Goal: Information Seeking & Learning: Learn about a topic

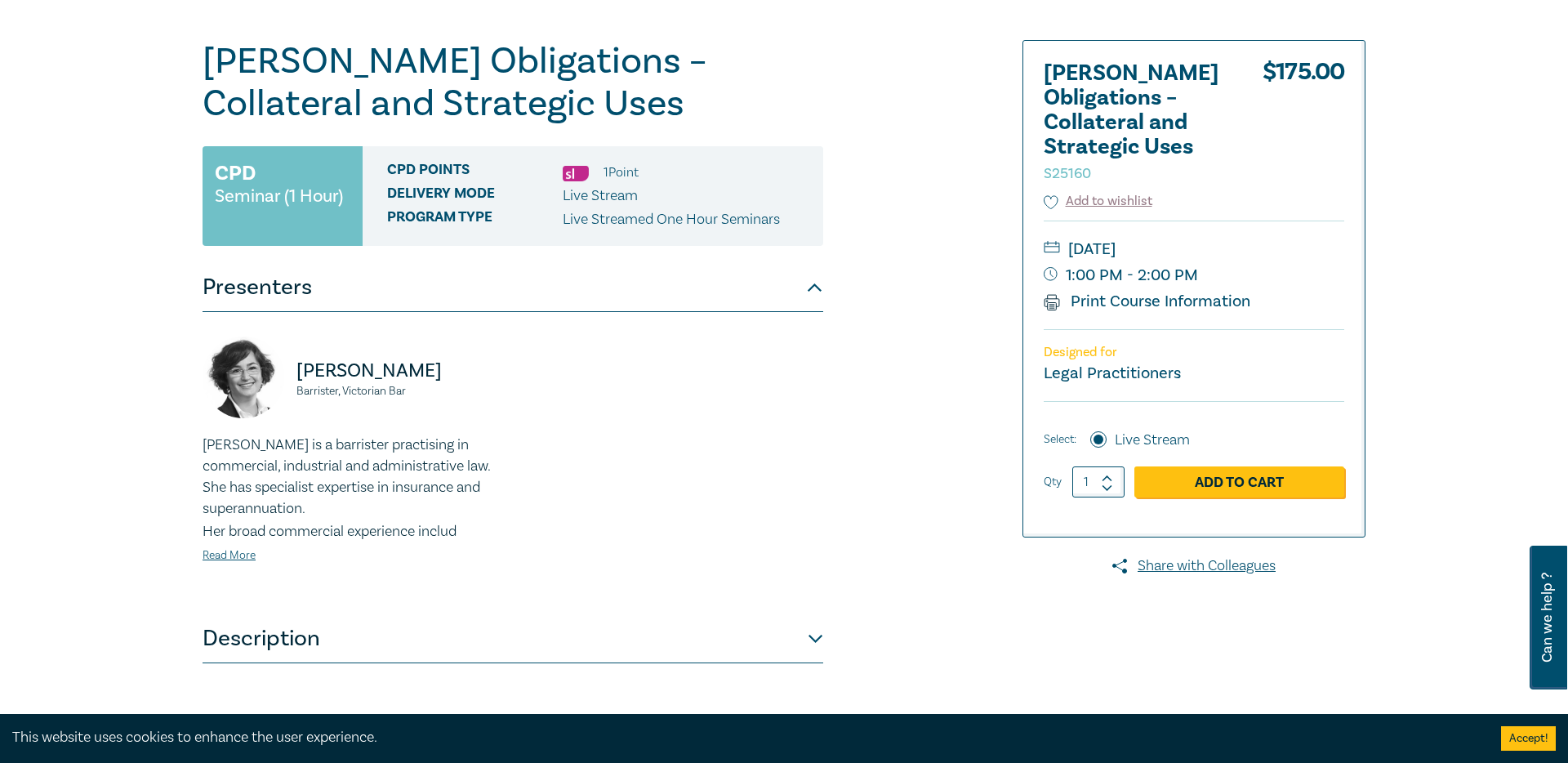
scroll to position [248, 0]
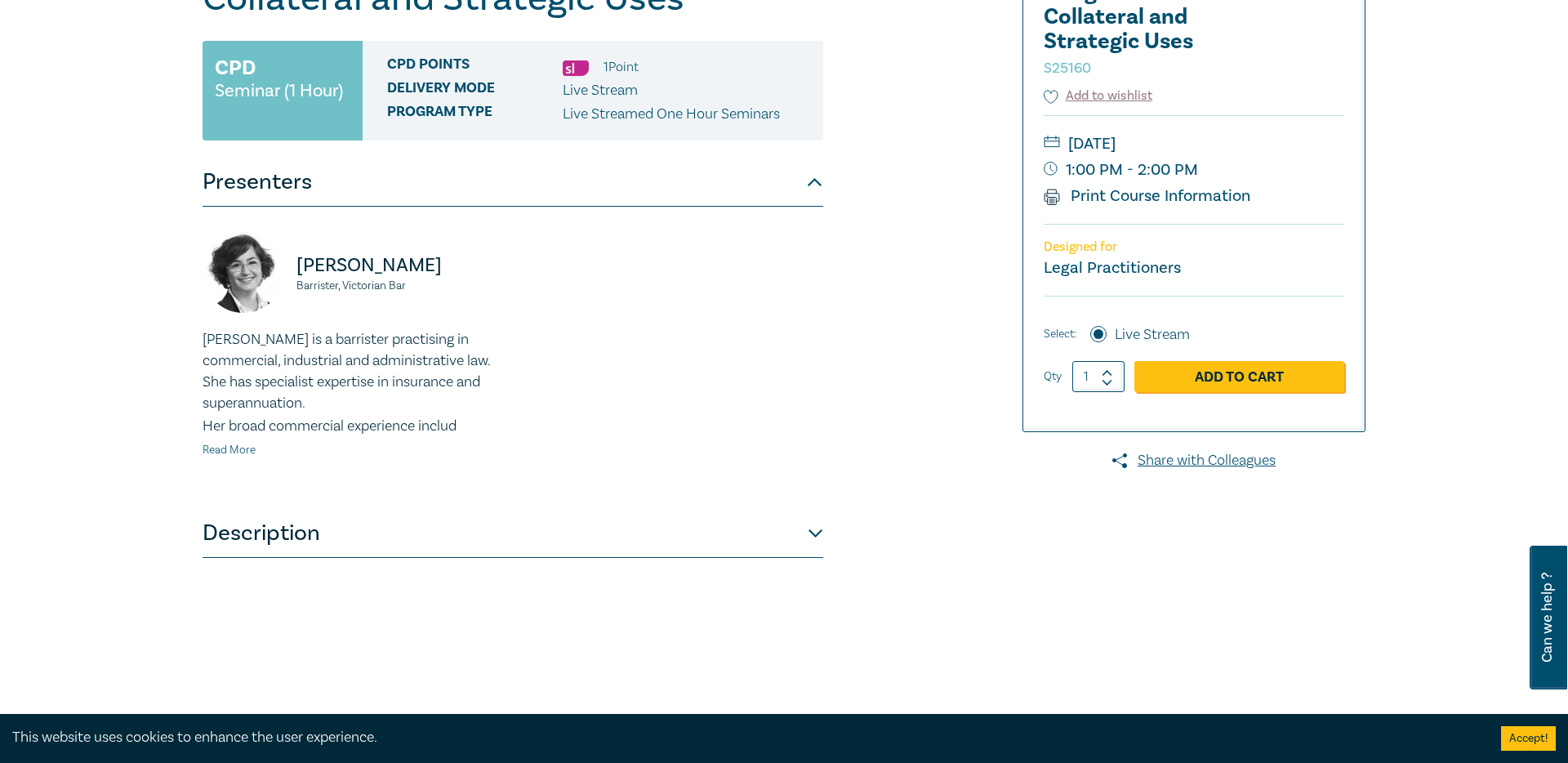
click at [239, 451] on link "Read More" at bounding box center [229, 450] width 53 height 14
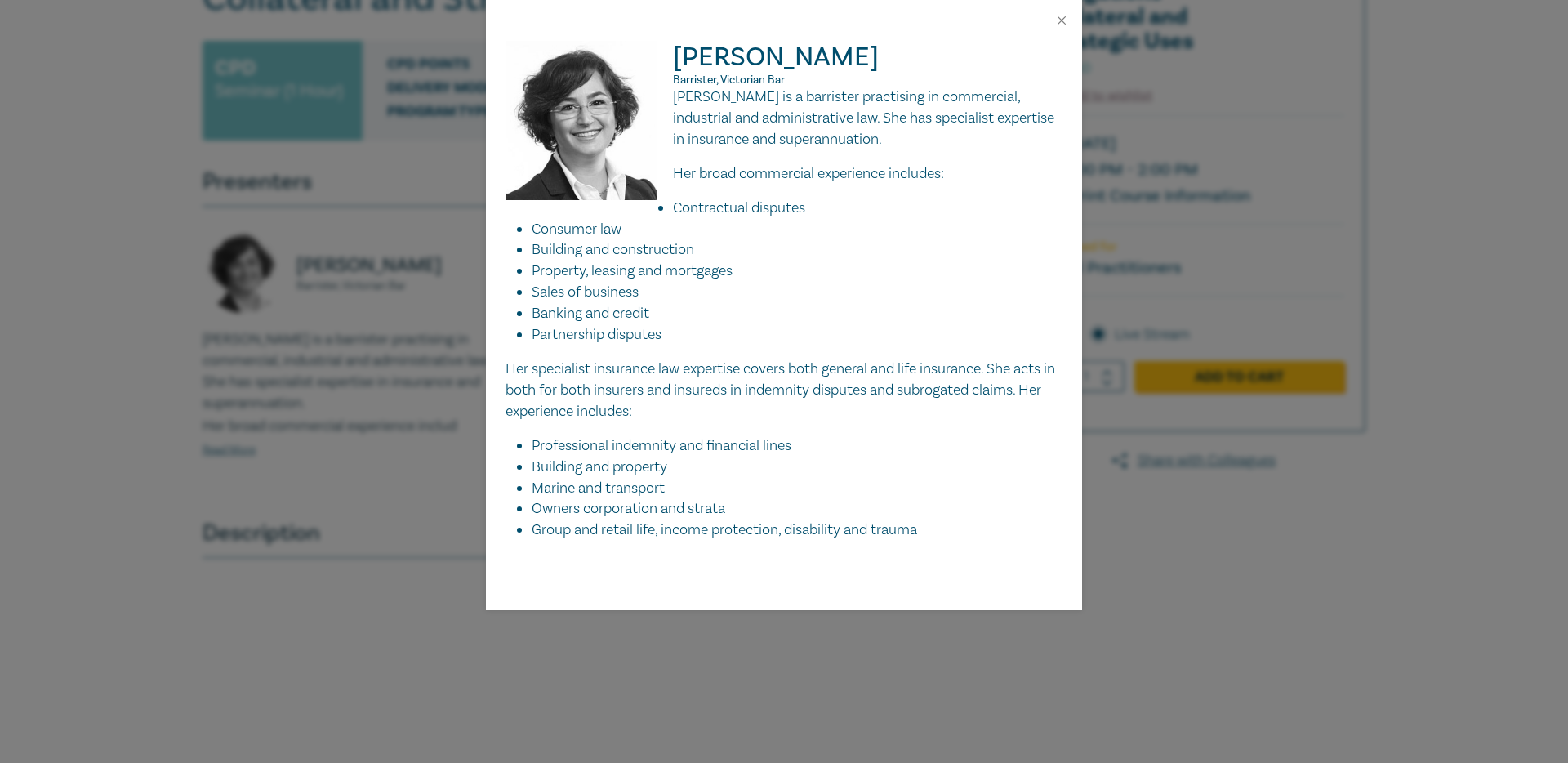
click at [416, 506] on div "[PERSON_NAME], Victorian Bar [PERSON_NAME] is a barrister practising in commerc…" at bounding box center [784, 381] width 1568 height 763
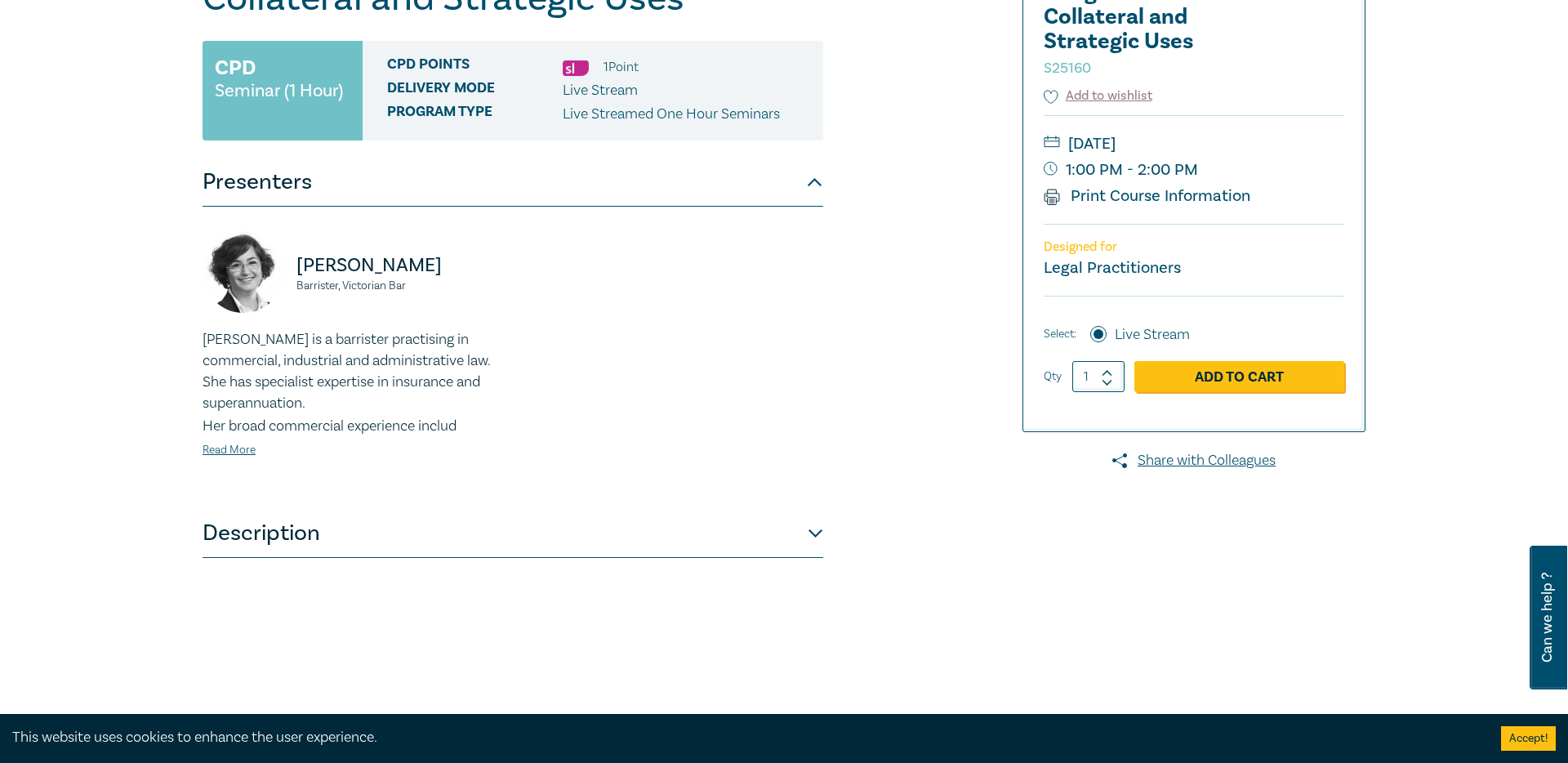
click at [350, 532] on button "Description" at bounding box center [512, 533] width 620 height 49
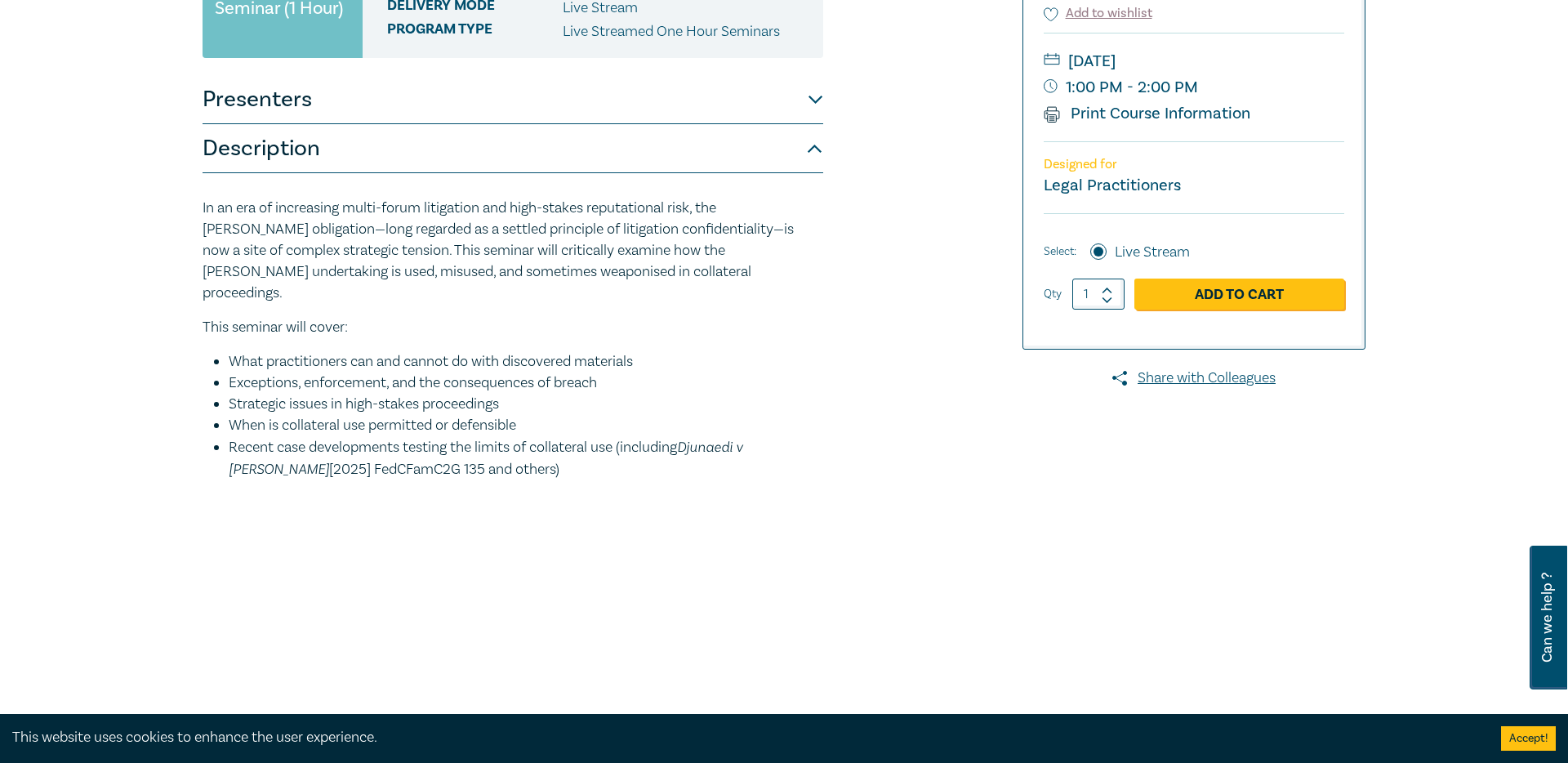
scroll to position [0, 0]
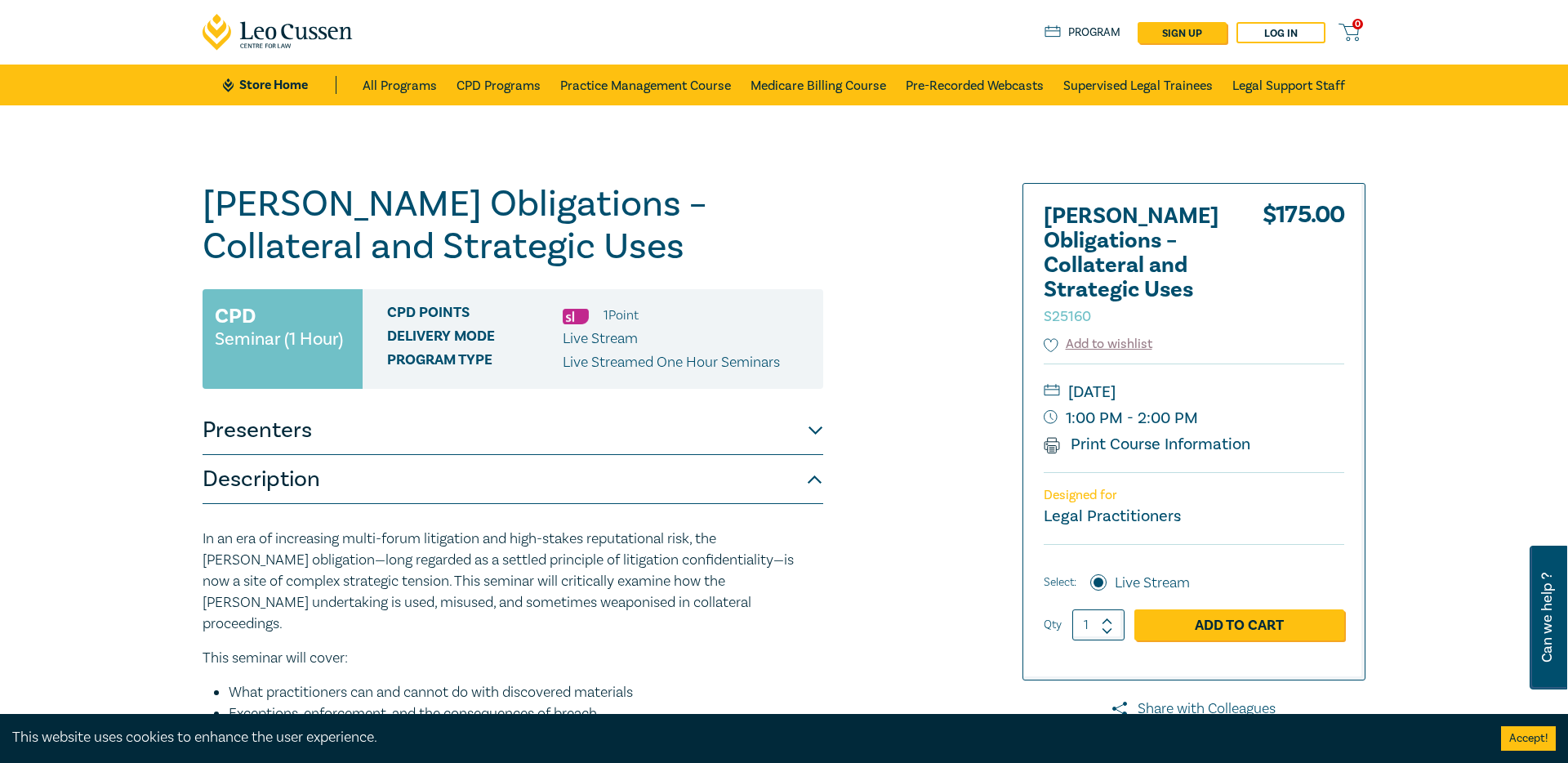
click at [480, 434] on button "Presenters" at bounding box center [512, 430] width 620 height 49
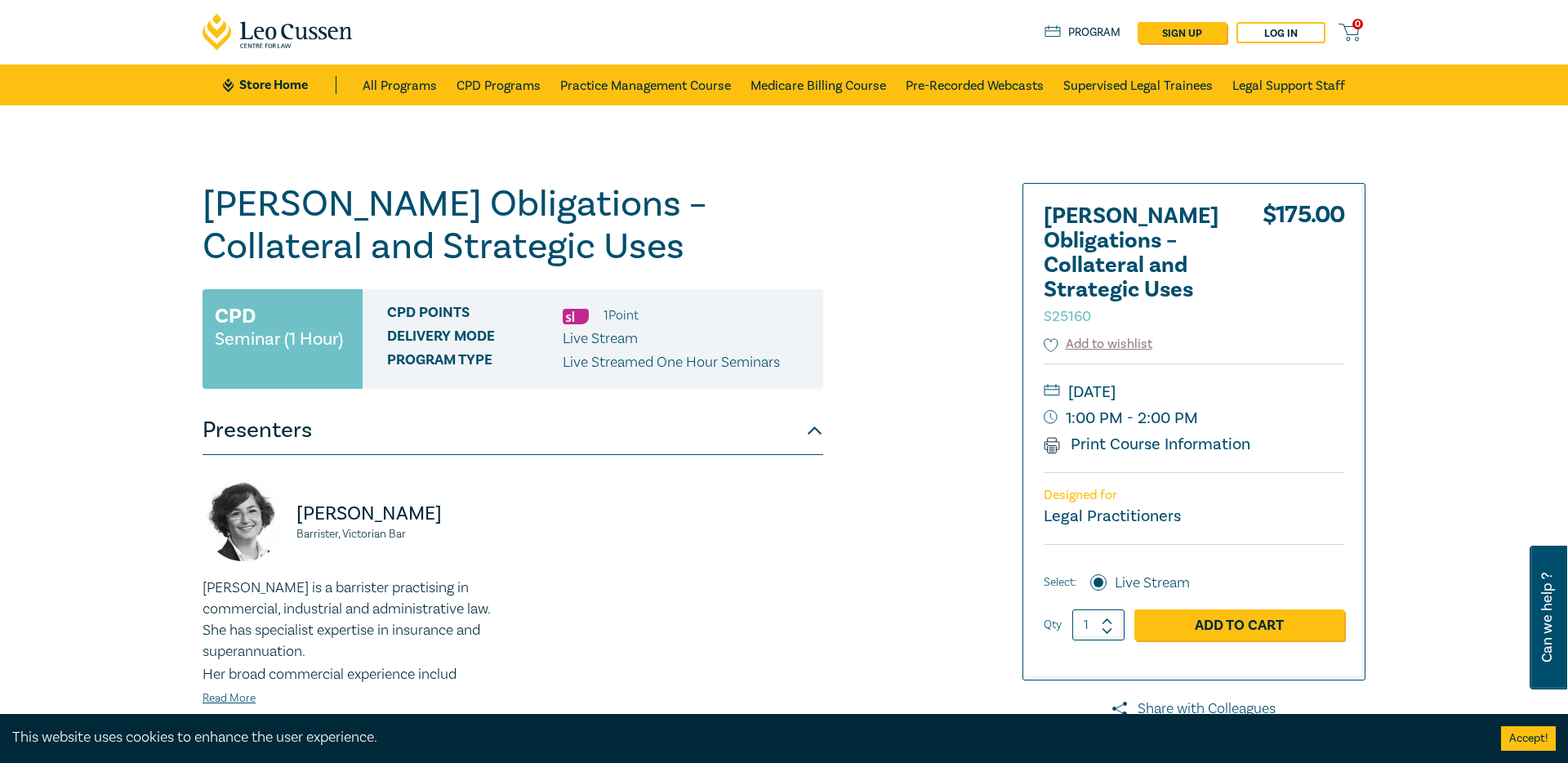
click at [480, 434] on button "Presenters" at bounding box center [512, 430] width 620 height 49
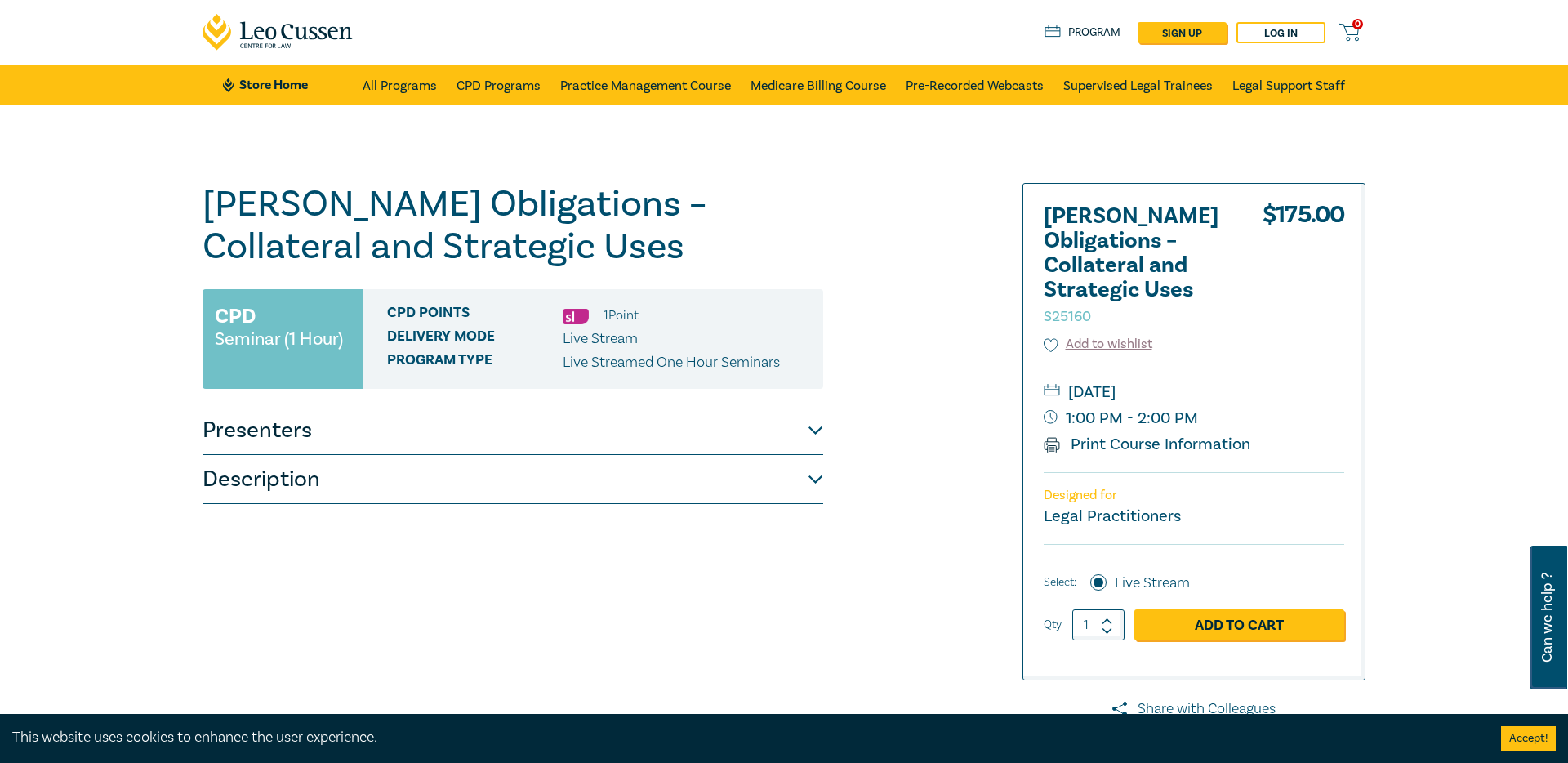
click at [509, 488] on button "Description" at bounding box center [512, 479] width 620 height 49
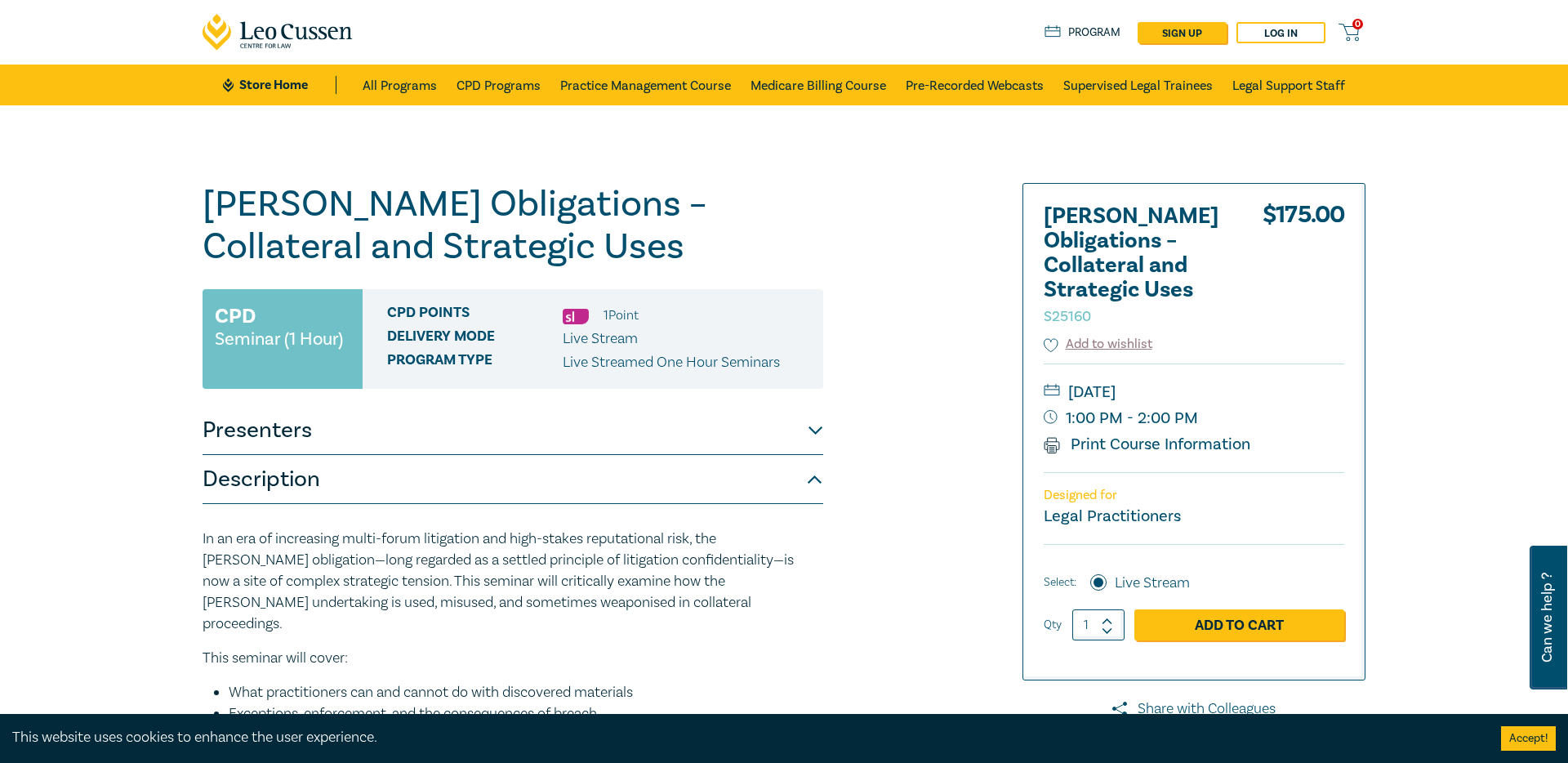
click at [509, 488] on button "Description" at bounding box center [512, 479] width 620 height 49
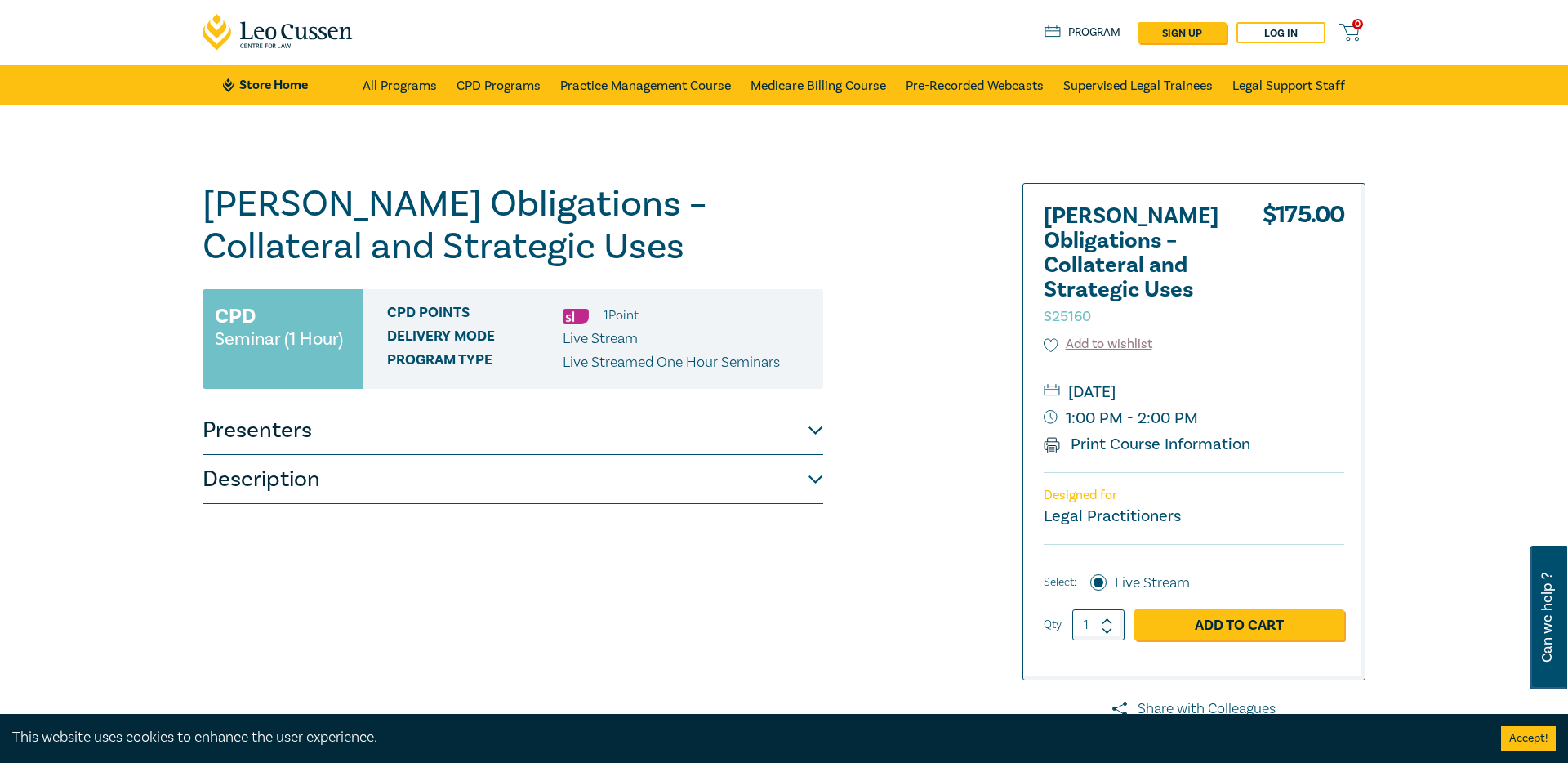
click at [549, 418] on button "Presenters" at bounding box center [512, 430] width 620 height 49
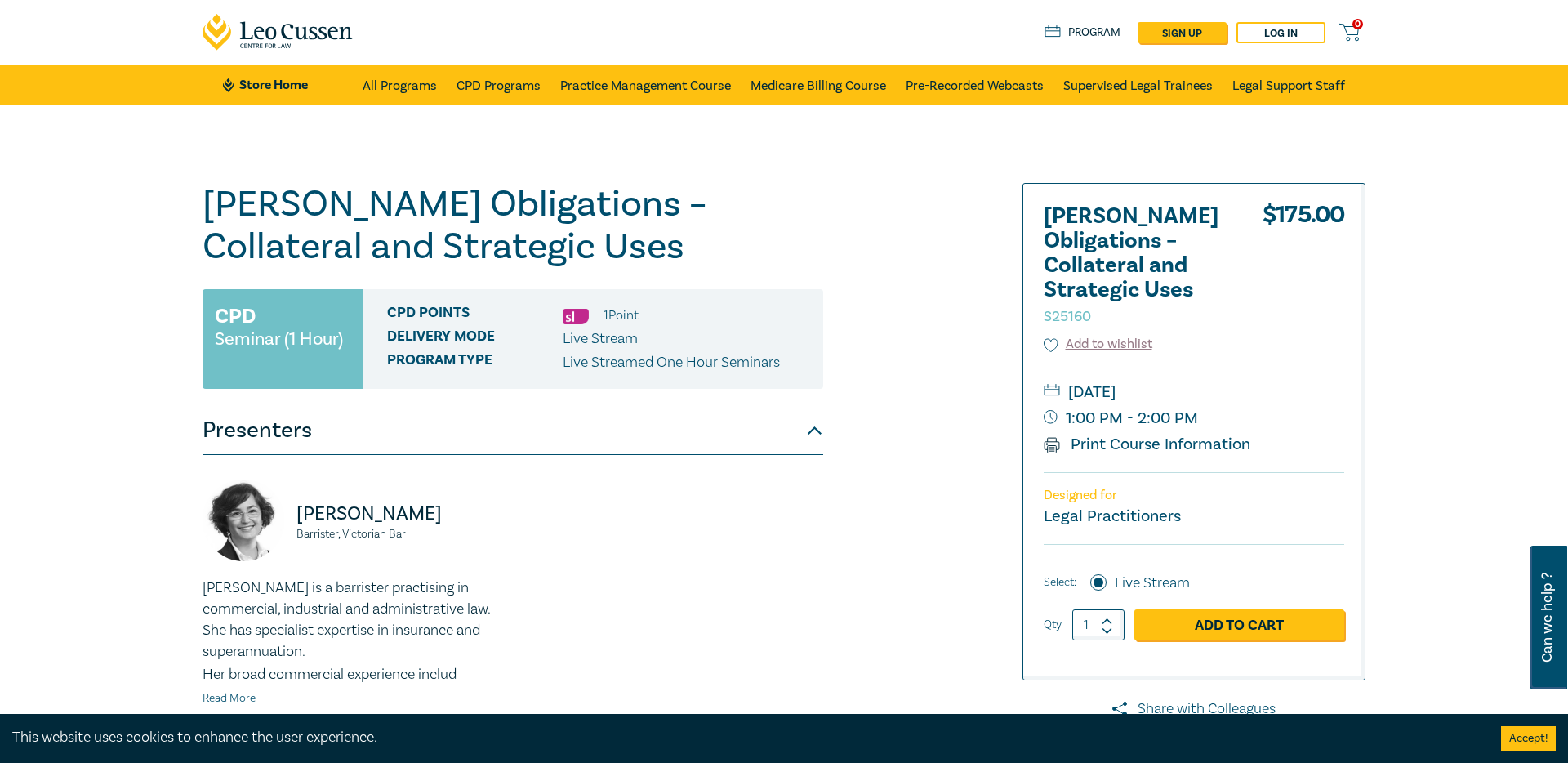
click at [560, 430] on button "Presenters" at bounding box center [512, 430] width 620 height 49
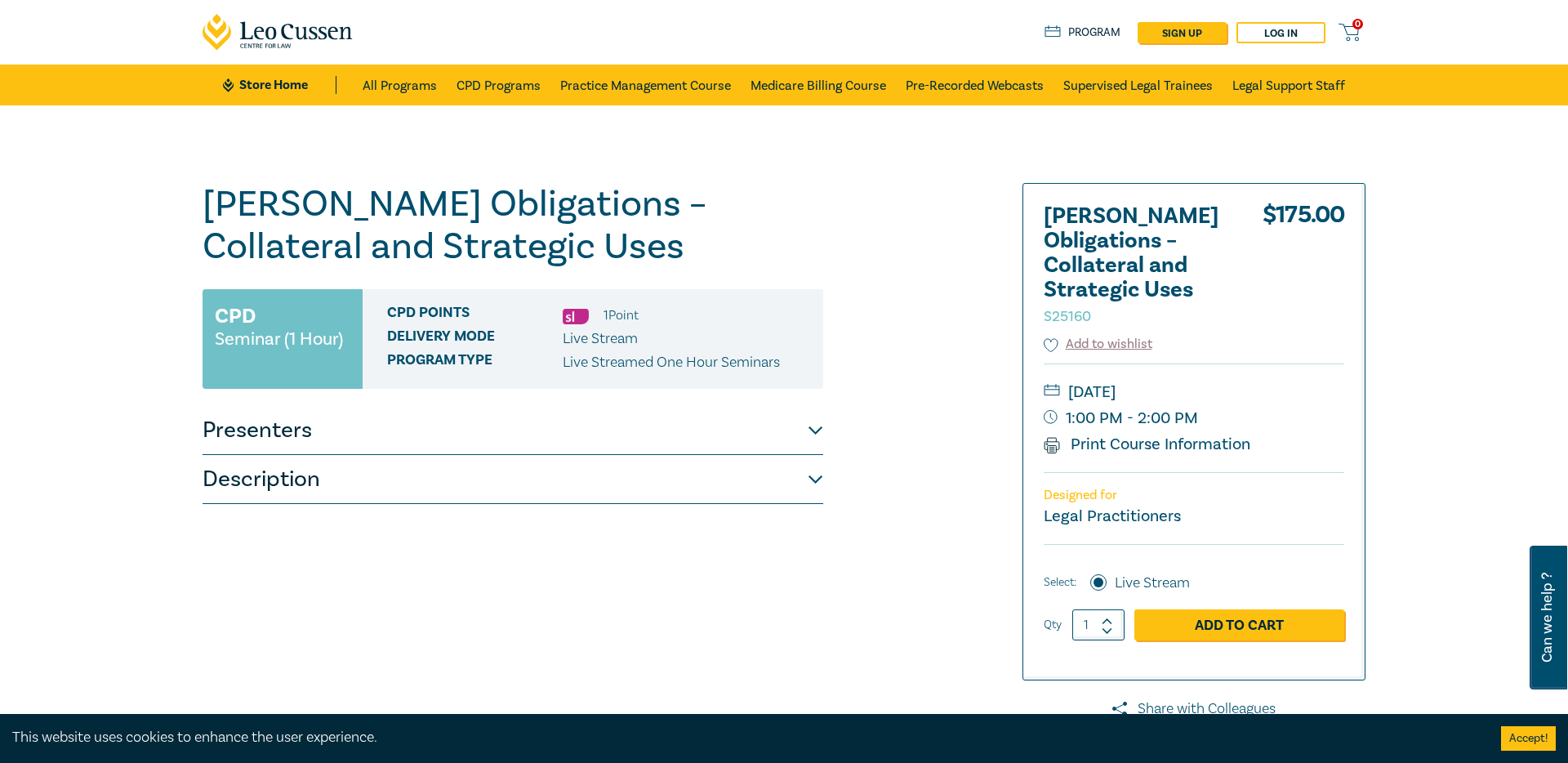
click at [530, 510] on div "[PERSON_NAME] Obligations – Collateral and Strategic Uses S25160 CPD Seminar (1…" at bounding box center [512, 592] width 620 height 817
click at [536, 480] on button "Description" at bounding box center [512, 479] width 620 height 49
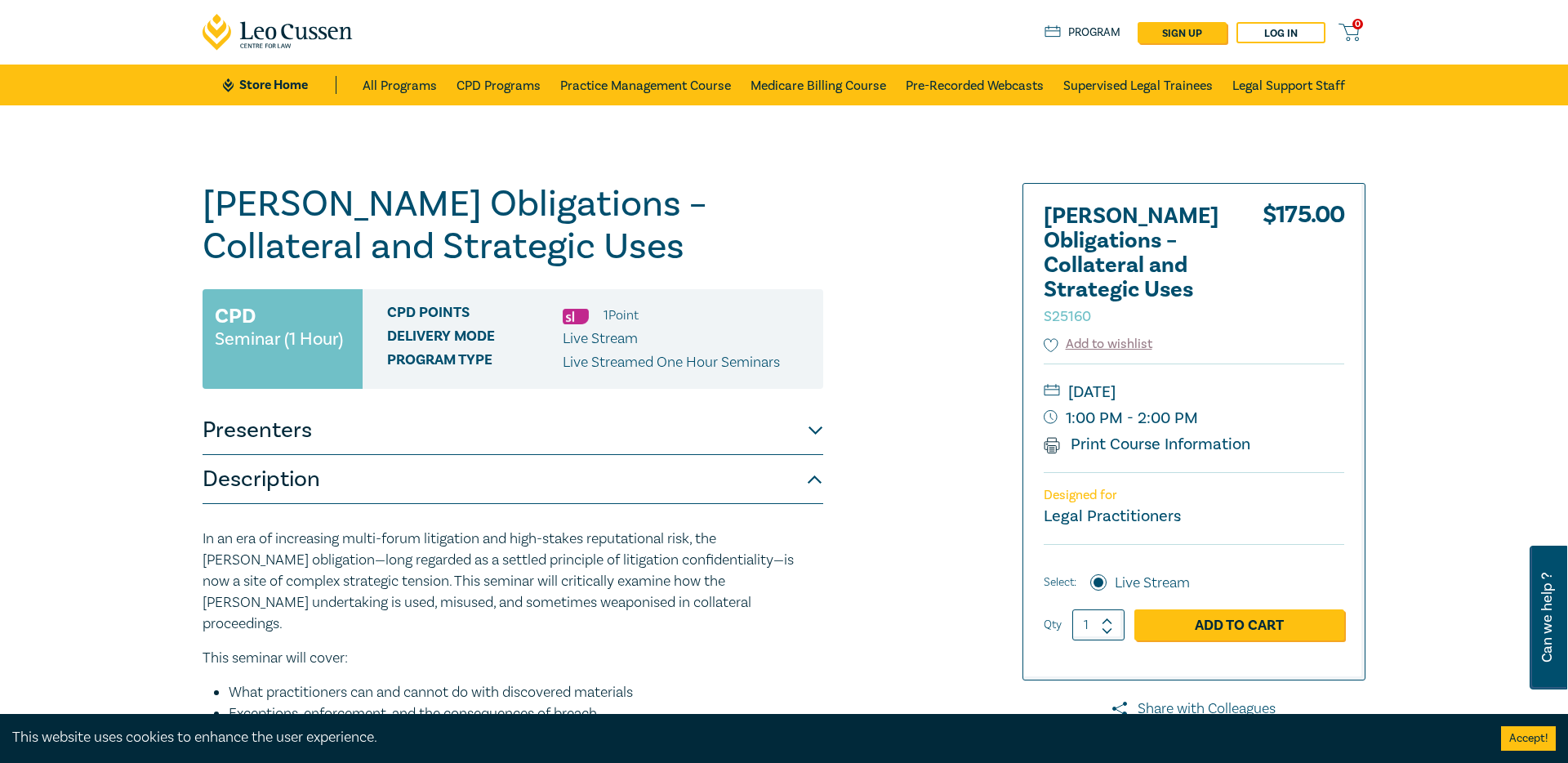
click at [536, 480] on button "Description" at bounding box center [512, 479] width 620 height 49
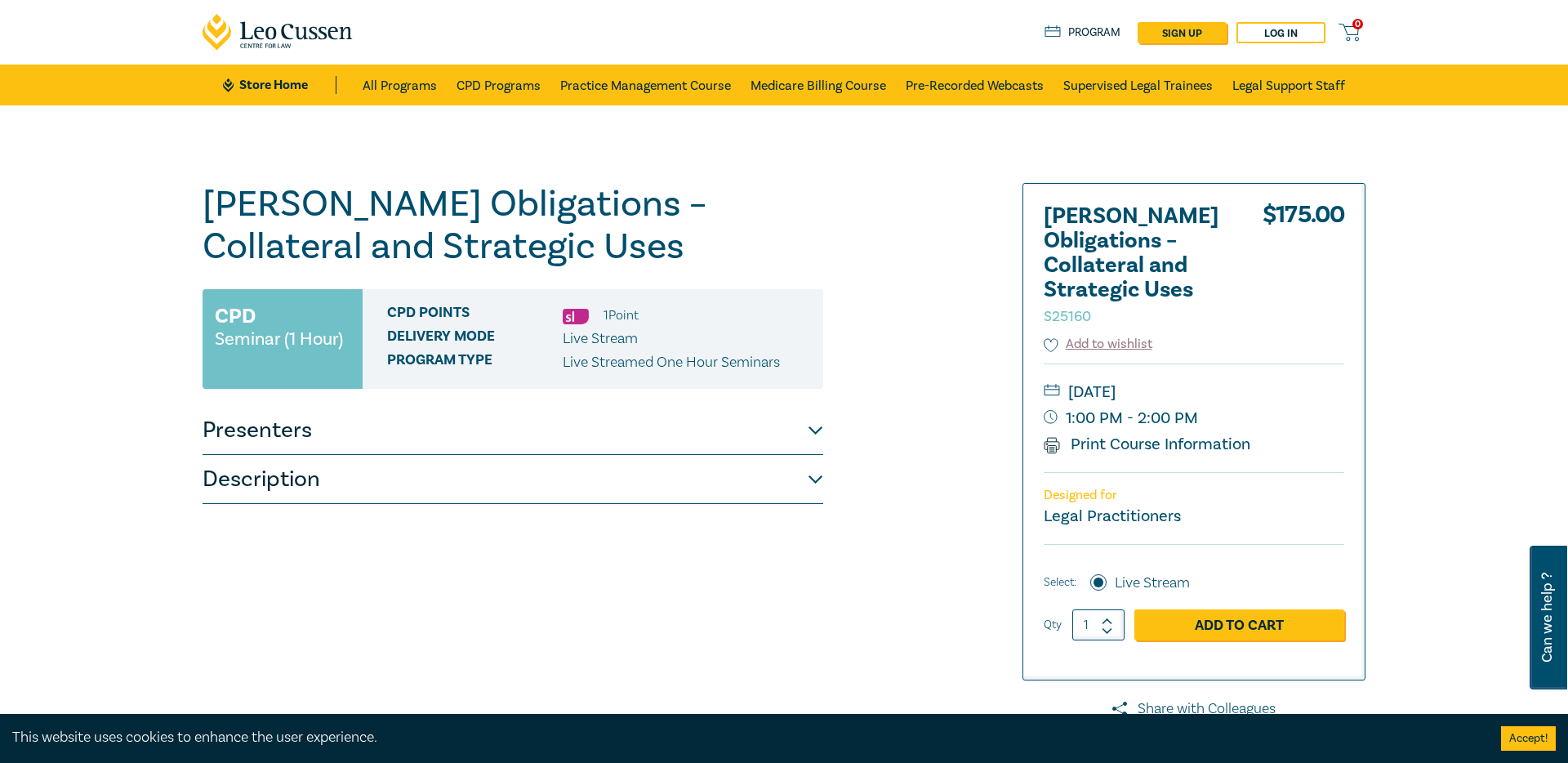
click at [536, 480] on button "Description" at bounding box center [512, 479] width 620 height 49
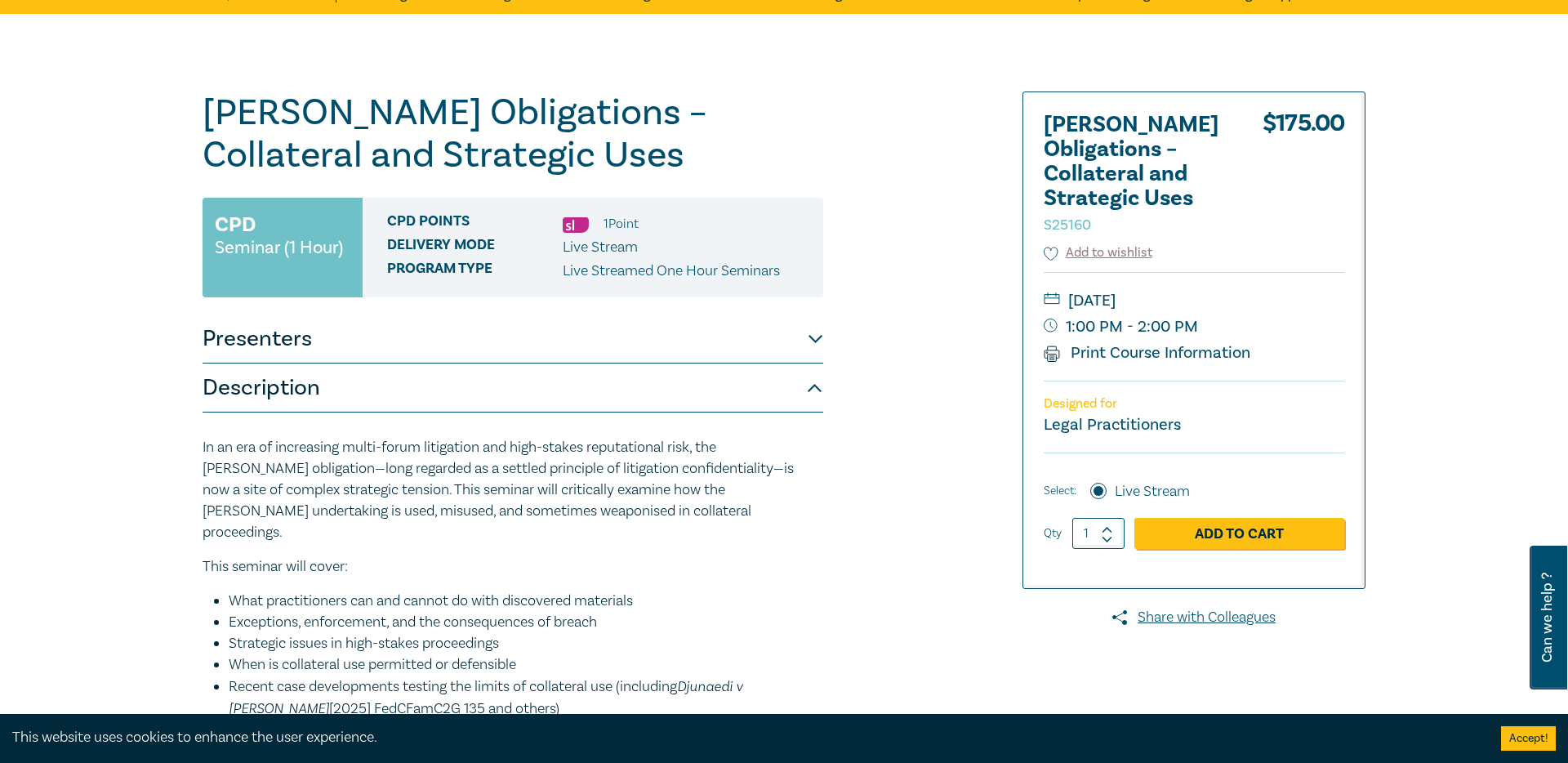
scroll to position [223, 0]
